Goal: Information Seeking & Learning: Learn about a topic

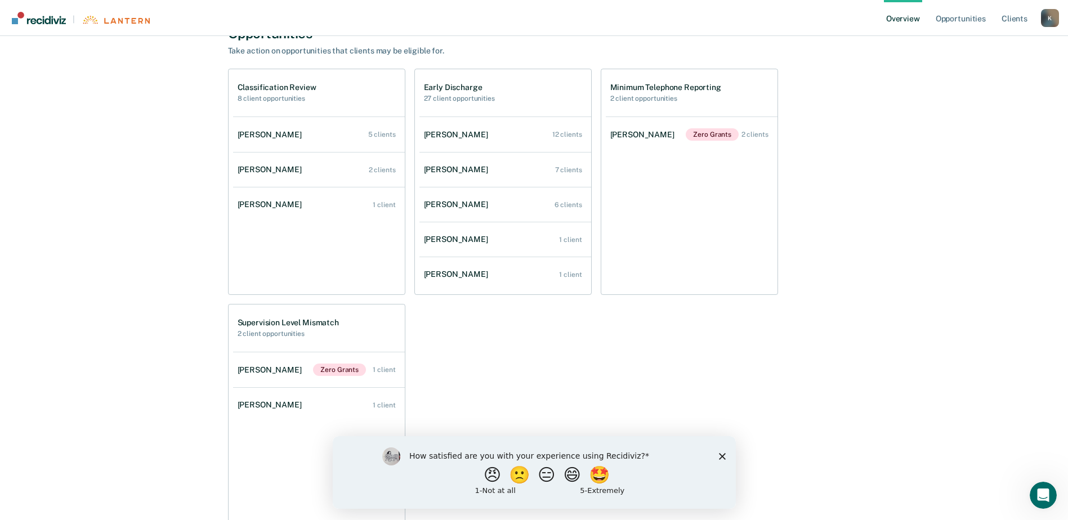
scroll to position [619, 0]
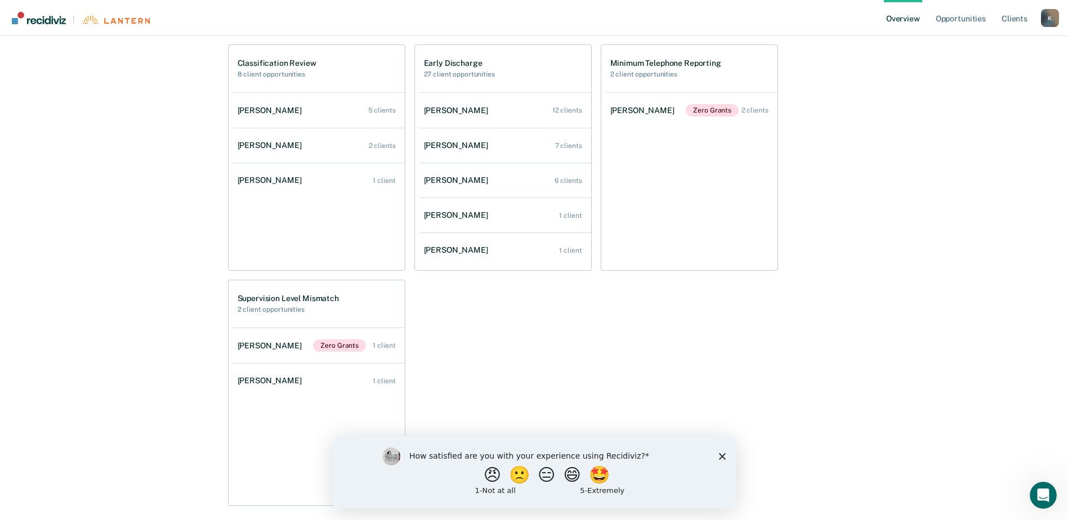
drag, startPoint x: 723, startPoint y: 453, endPoint x: 723, endPoint y: 446, distance: 6.8
click at [723, 453] on icon "Close survey" at bounding box center [722, 456] width 7 height 7
